Goal: Find specific page/section: Find specific page/section

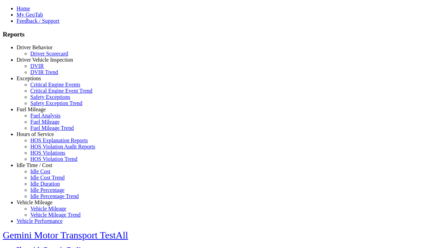
click at [40, 200] on link "Vehicle Mileage" at bounding box center [35, 203] width 36 height 6
click at [45, 212] on link "Vehicle Mileage Trend" at bounding box center [55, 215] width 50 height 6
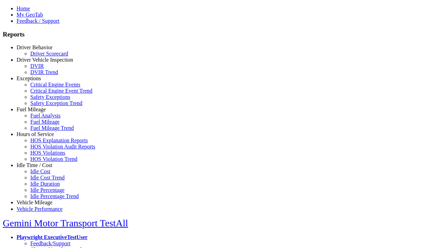
select select "**********"
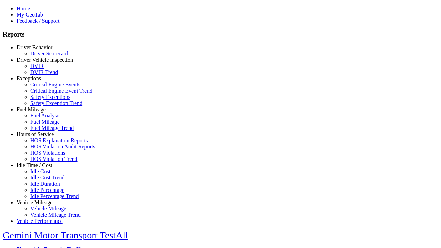
type input "**********"
